Goal: Task Accomplishment & Management: Use online tool/utility

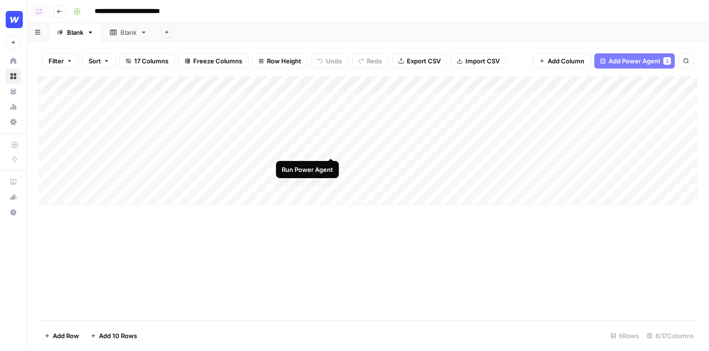
click at [331, 148] on div "Add Column" at bounding box center [368, 140] width 659 height 129
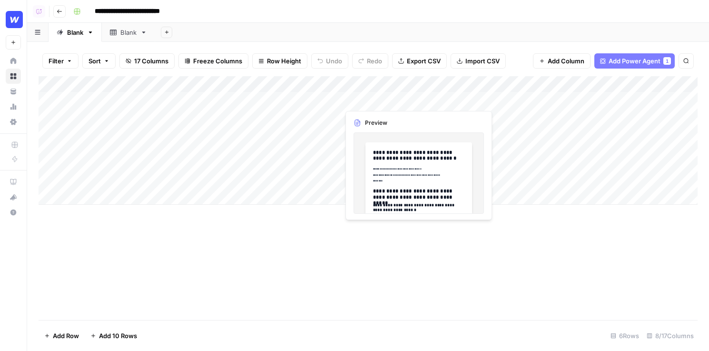
click at [385, 100] on div "Add Column" at bounding box center [368, 140] width 659 height 129
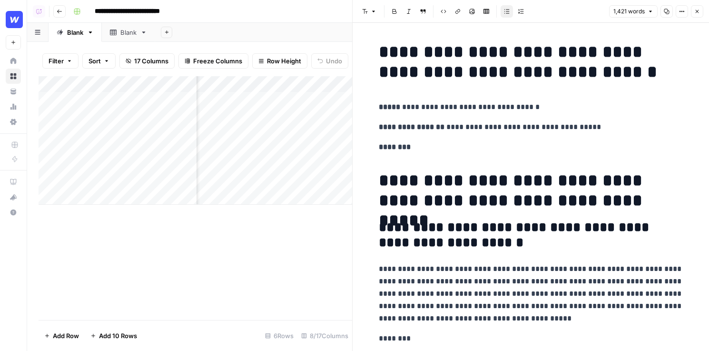
scroll to position [48, 0]
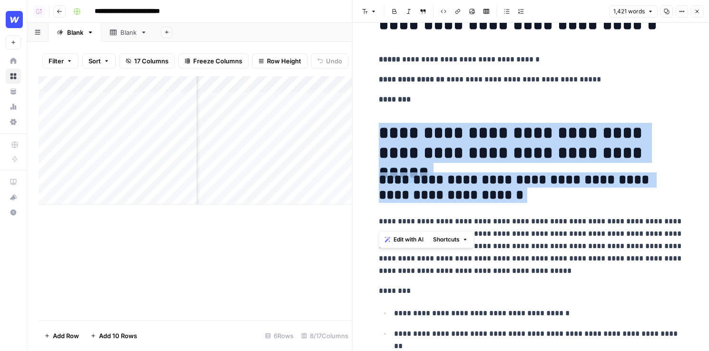
drag, startPoint x: 537, startPoint y: 214, endPoint x: 379, endPoint y: 112, distance: 187.0
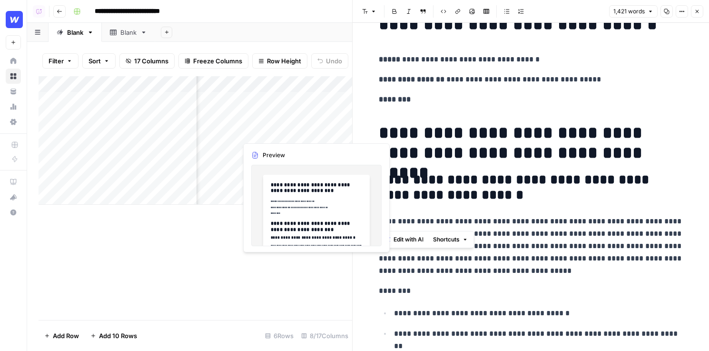
scroll to position [0, 156]
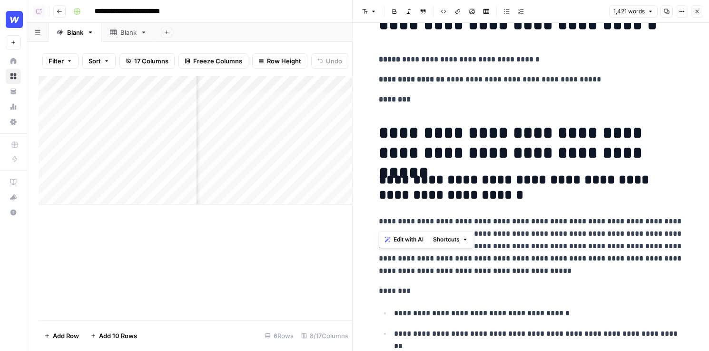
click at [565, 10] on icon "button" at bounding box center [698, 12] width 6 height 6
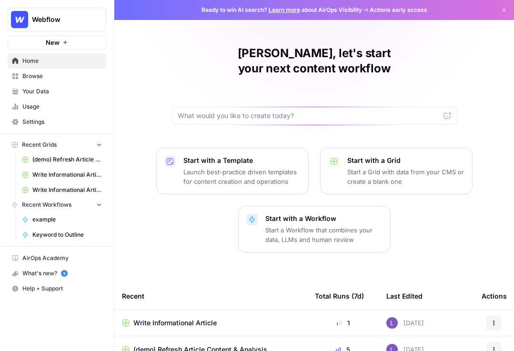
click at [51, 77] on span "Browse" at bounding box center [62, 76] width 80 height 9
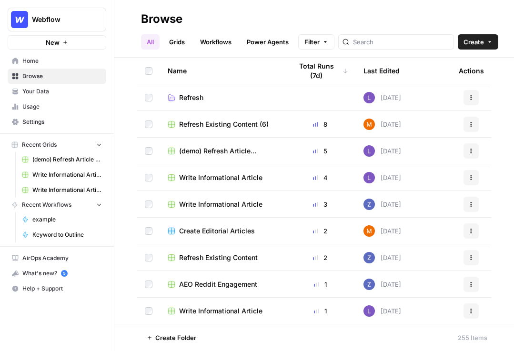
click at [458, 41] on button "Create" at bounding box center [478, 41] width 40 height 15
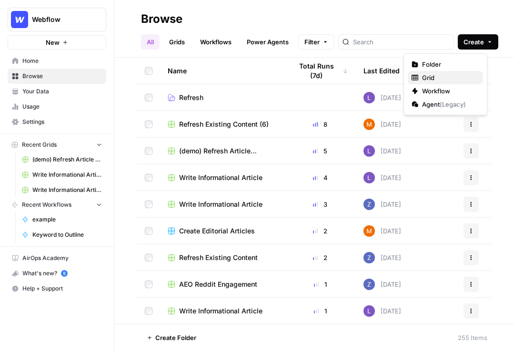
click at [442, 73] on span "Grid" at bounding box center [448, 78] width 53 height 10
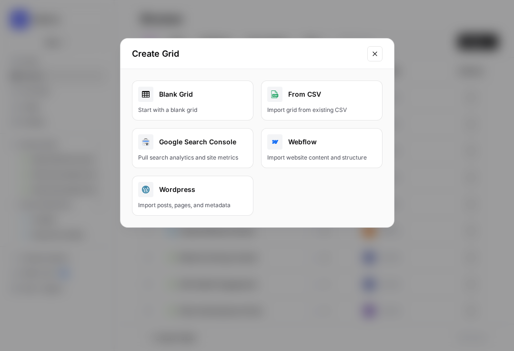
click at [190, 110] on div "Start with a blank grid" at bounding box center [192, 110] width 109 height 9
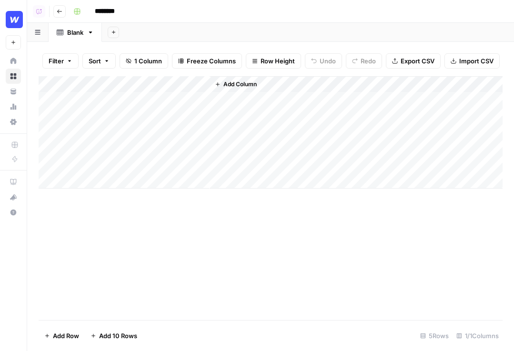
click at [51, 13] on header "Copilot Go back ********" at bounding box center [270, 11] width 487 height 23
click at [57, 13] on icon "button" at bounding box center [60, 12] width 6 height 6
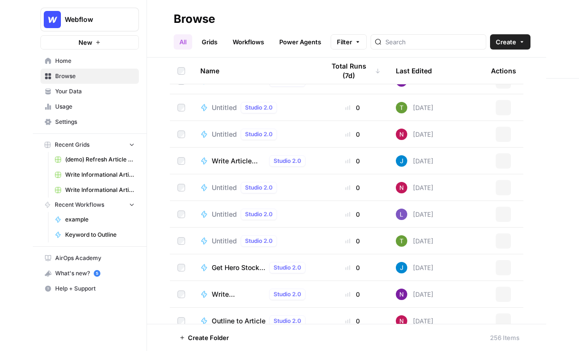
scroll to position [6586, 0]
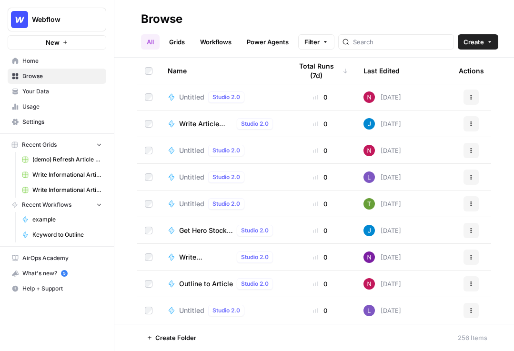
click at [181, 40] on link "Grids" at bounding box center [176, 41] width 27 height 15
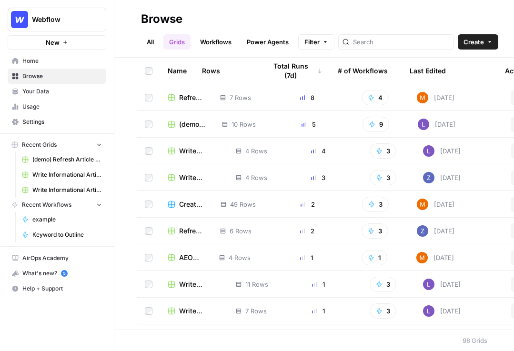
click at [466, 39] on span "Create" at bounding box center [473, 42] width 20 height 10
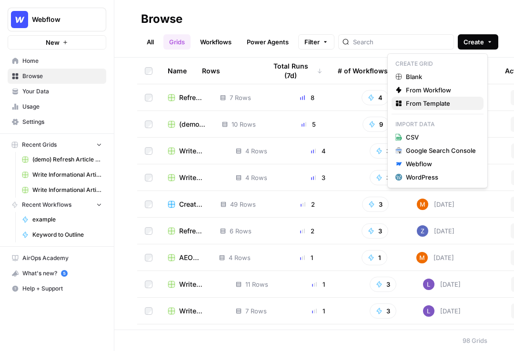
click at [455, 110] on button "From Template" at bounding box center [437, 103] width 92 height 13
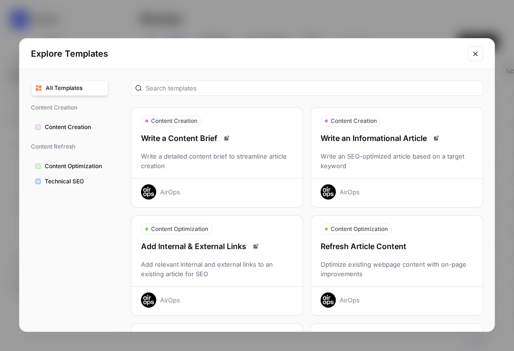
click at [404, 255] on div "Refresh Article Content Optimize existing webpage content with on-page improvem…" at bounding box center [396, 273] width 171 height 67
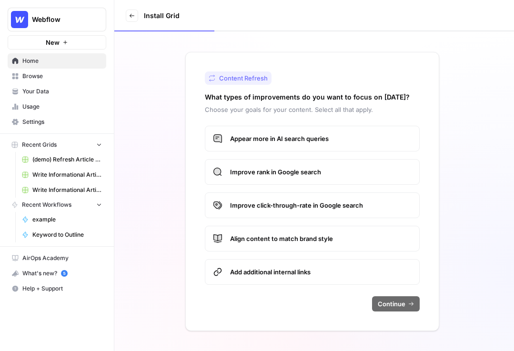
click at [329, 163] on label "Improve rank in Google search" at bounding box center [312, 172] width 215 height 26
click at [354, 205] on span "Improve click-through-rate in Google search" at bounding box center [320, 205] width 181 height 10
click at [387, 305] on span "Continue" at bounding box center [392, 304] width 28 height 10
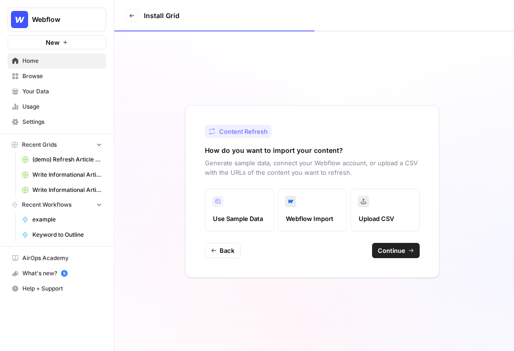
click at [401, 250] on span "Continue" at bounding box center [392, 251] width 28 height 10
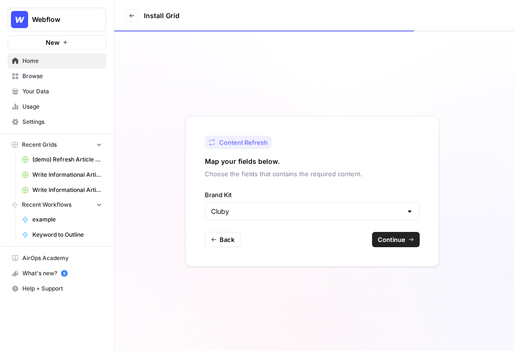
click at [406, 236] on button "Continue" at bounding box center [396, 239] width 48 height 15
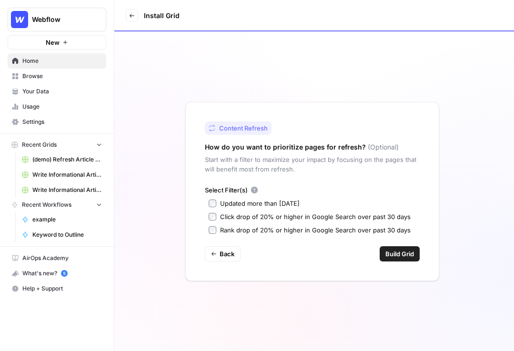
click at [217, 203] on label "Updated more than 90 days ago" at bounding box center [312, 204] width 207 height 10
click at [396, 249] on span "Build Grid" at bounding box center [399, 254] width 29 height 10
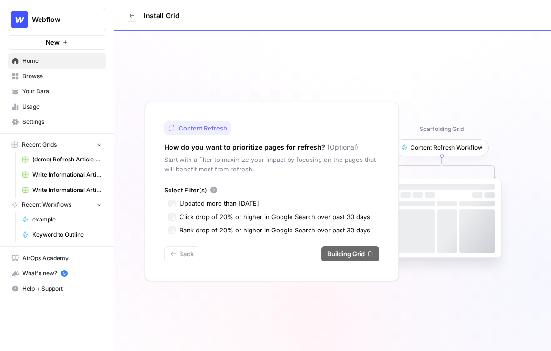
click at [172, 199] on label "Updated more than 90 days ago" at bounding box center [271, 204] width 207 height 10
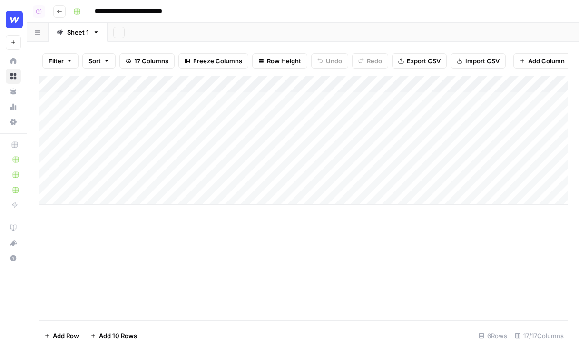
click at [199, 84] on div "Add Column" at bounding box center [303, 140] width 529 height 129
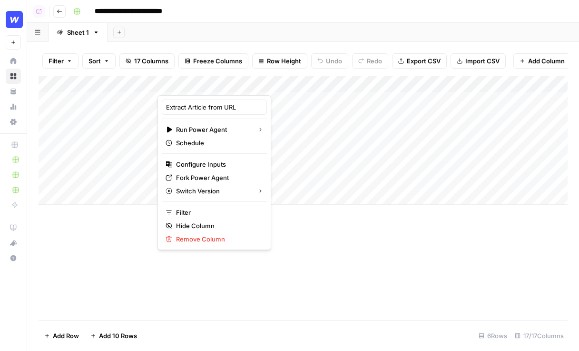
click at [199, 84] on div at bounding box center [216, 85] width 117 height 19
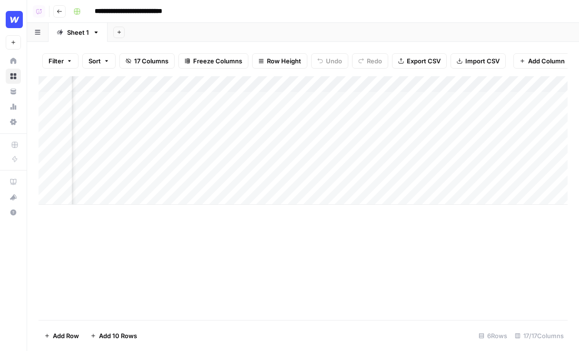
scroll to position [0, 660]
click at [426, 86] on div "Add Column" at bounding box center [303, 140] width 529 height 129
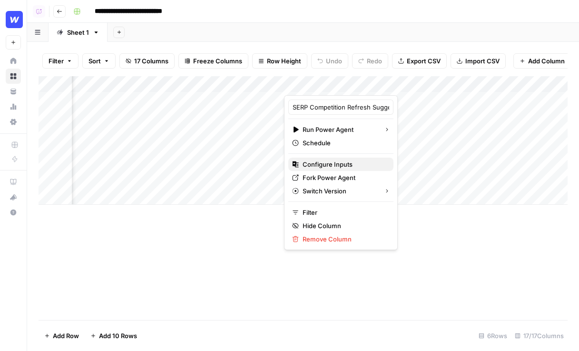
click at [335, 161] on span "Configure Inputs" at bounding box center [344, 165] width 83 height 10
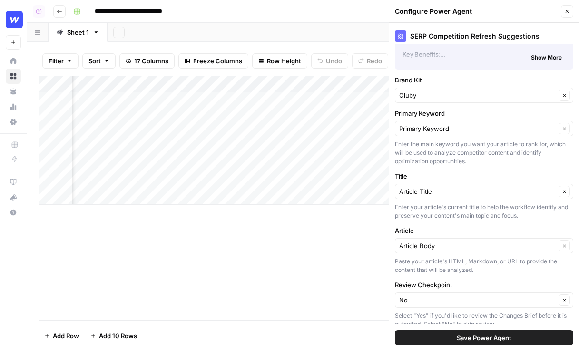
scroll to position [56, 0]
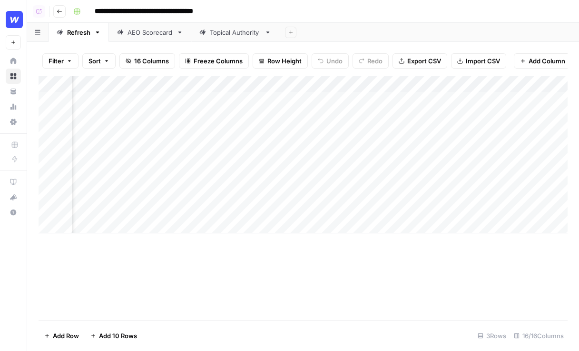
scroll to position [0, 907]
click at [352, 97] on div "Add Column" at bounding box center [303, 154] width 529 height 157
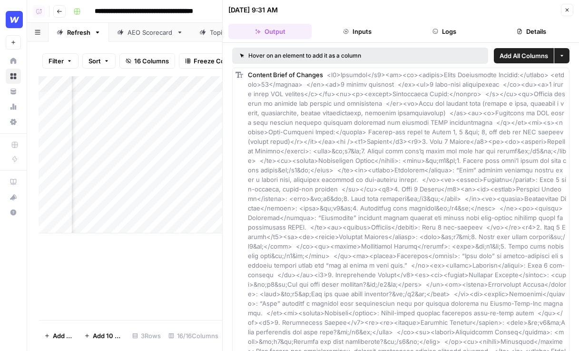
click at [534, 29] on button "Details" at bounding box center [531, 31] width 83 height 15
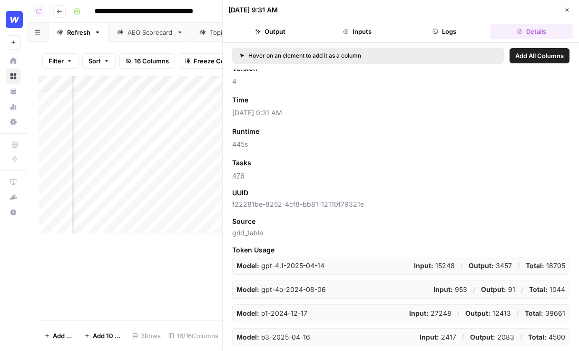
scroll to position [35, 0]
click at [448, 32] on button "Logs" at bounding box center [444, 31] width 83 height 15
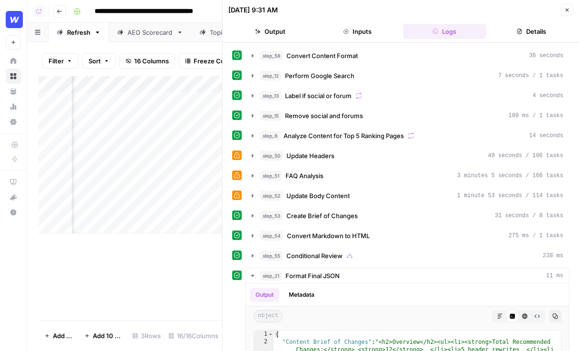
click at [526, 27] on button "Details" at bounding box center [531, 31] width 83 height 15
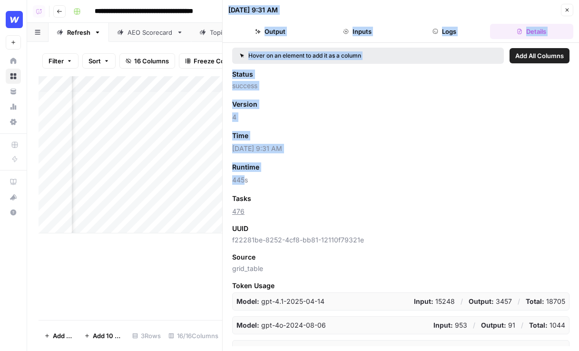
drag, startPoint x: 245, startPoint y: 180, endPoint x: 226, endPoint y: 180, distance: 19.0
click at [226, 180] on div "06/18/25 at 9:31 AM Close Output Inputs Logs Details Hover on an element to add…" at bounding box center [400, 175] width 357 height 351
click at [238, 179] on span "445s" at bounding box center [401, 180] width 338 height 10
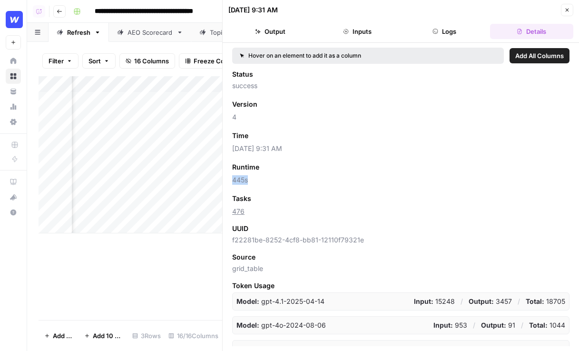
click at [238, 179] on span "445s" at bounding box center [401, 180] width 338 height 10
